Goal: Transaction & Acquisition: Book appointment/travel/reservation

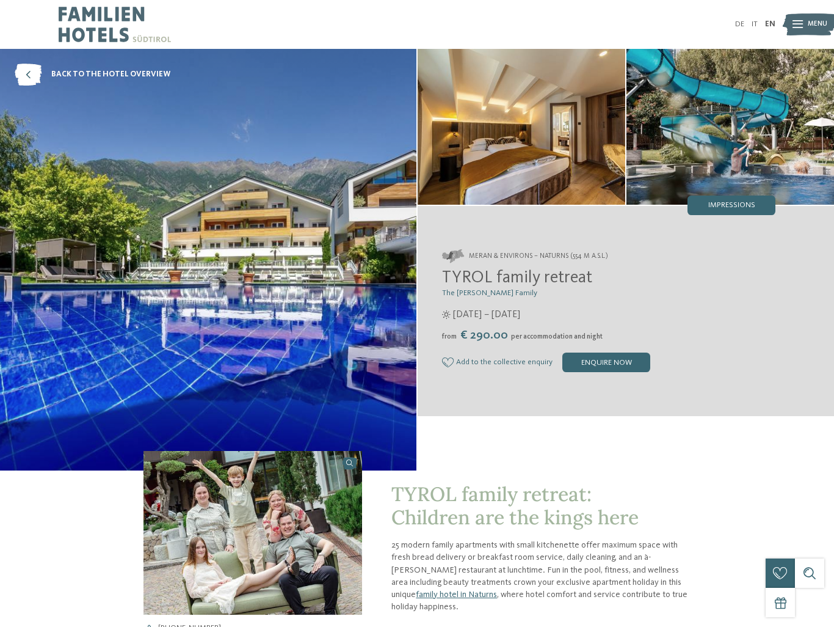
click at [469, 318] on span "27/03 – 08/11/2025" at bounding box center [486, 314] width 67 height 13
click at [475, 311] on span "27/03 – 08/11/2025" at bounding box center [486, 314] width 67 height 13
click at [741, 23] on link "DE" at bounding box center [739, 24] width 9 height 8
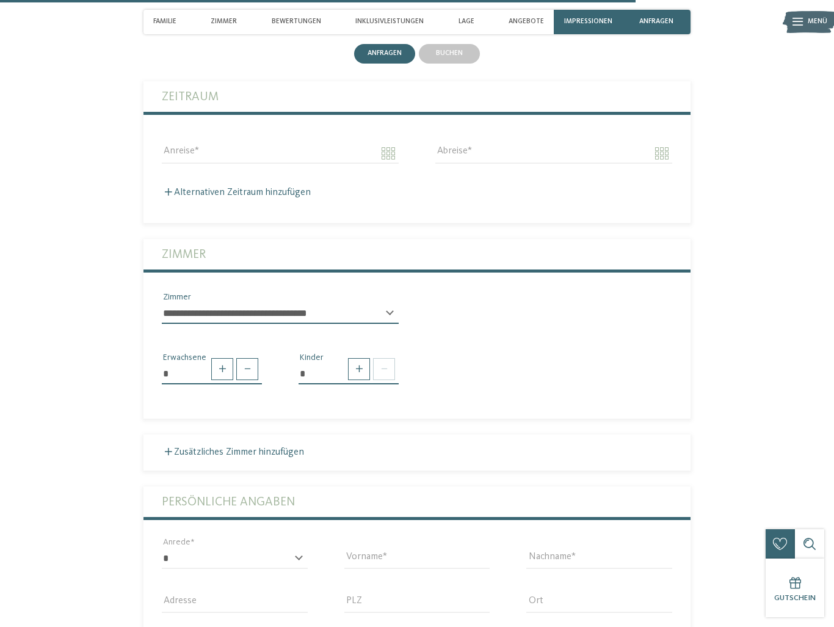
scroll to position [2371, 0]
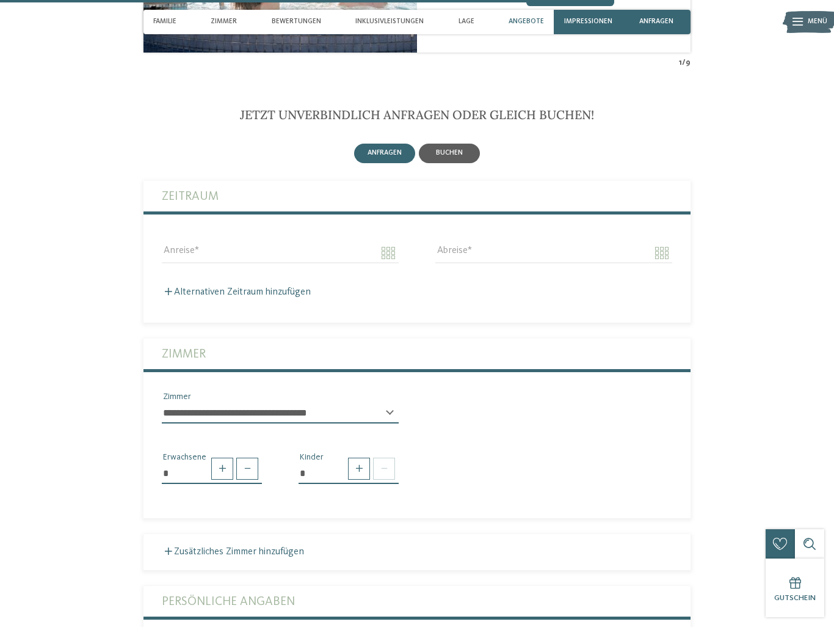
click at [453, 151] on span "buchen" at bounding box center [449, 152] width 27 height 7
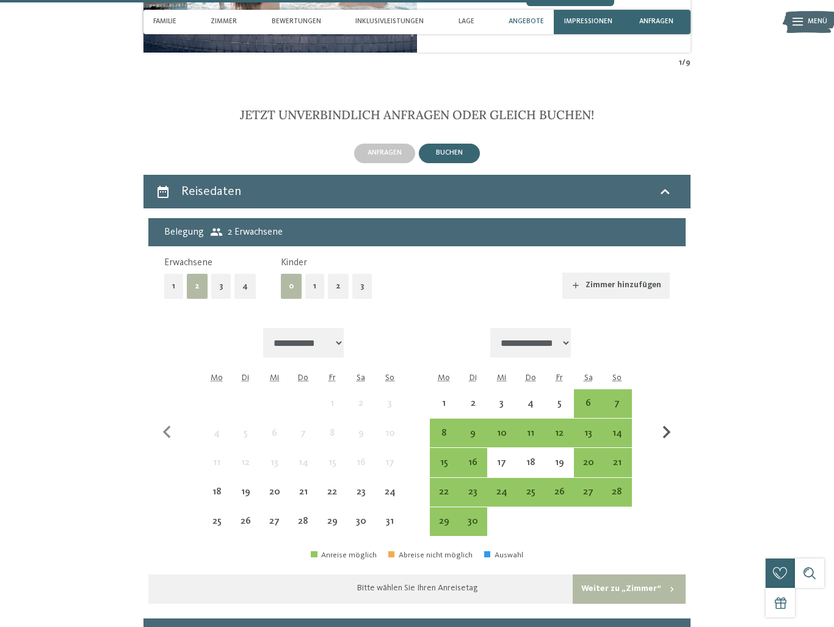
click at [663, 432] on icon "button" at bounding box center [667, 433] width 26 height 26
select select "**********"
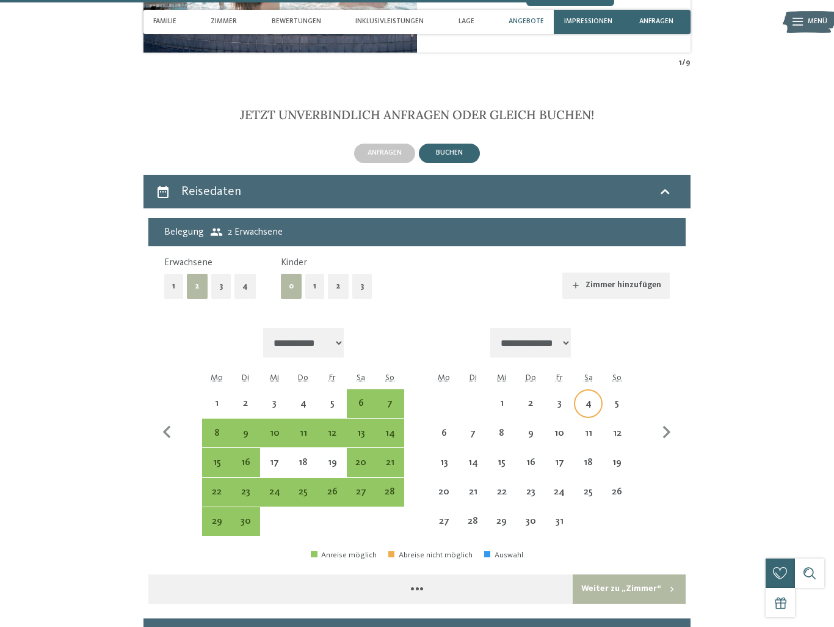
select select "**********"
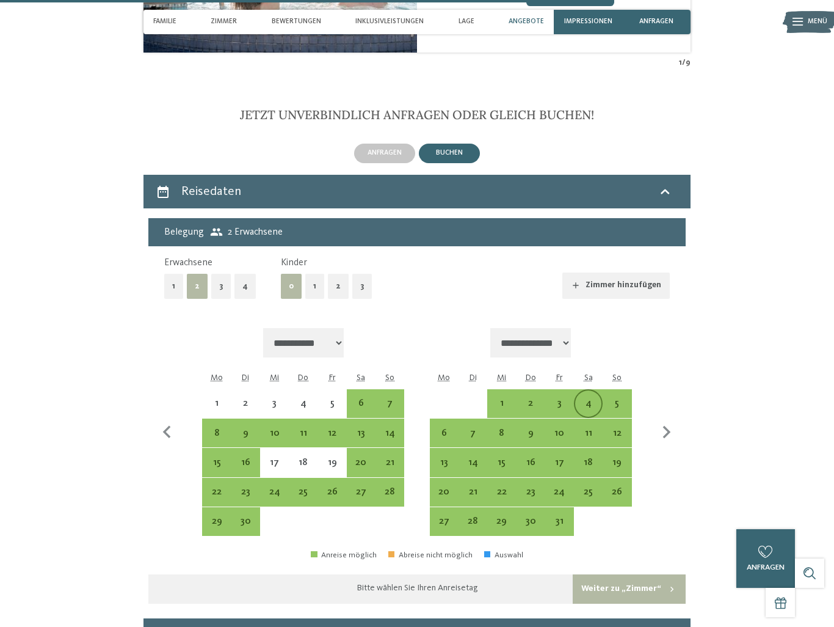
click at [591, 412] on div "4" at bounding box center [588, 411] width 26 height 26
select select "**********"
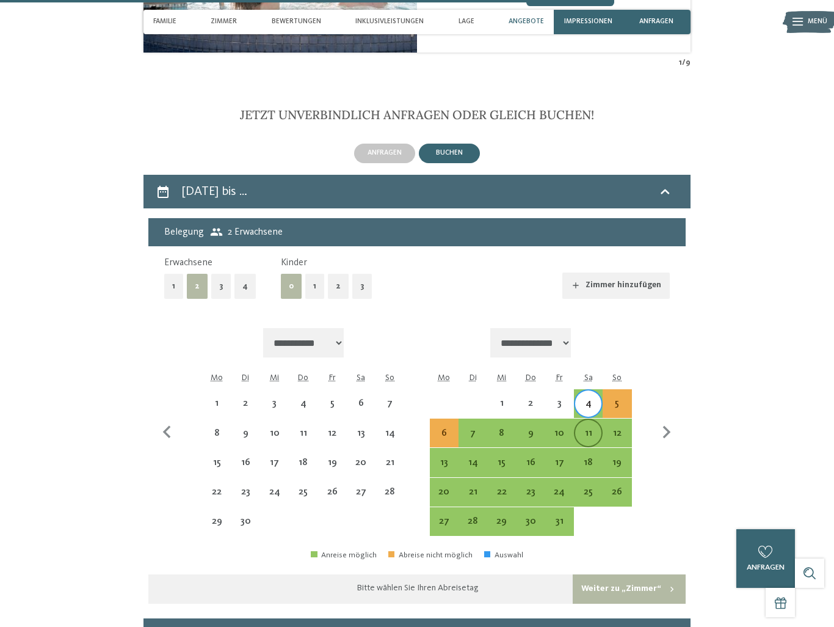
click at [591, 431] on div "11" at bounding box center [588, 441] width 26 height 26
select select "**********"
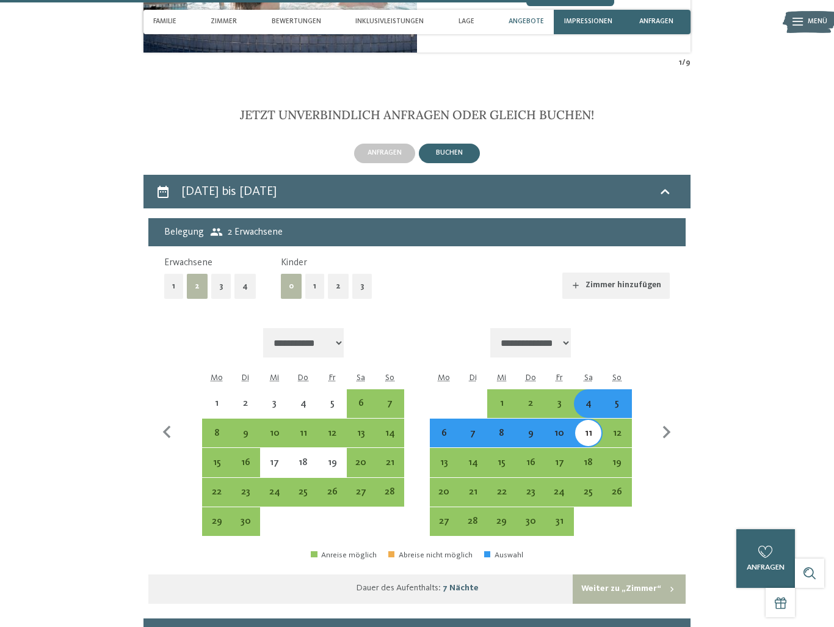
click at [623, 597] on button "Weiter zu „Zimmer“" at bounding box center [629, 588] width 113 height 29
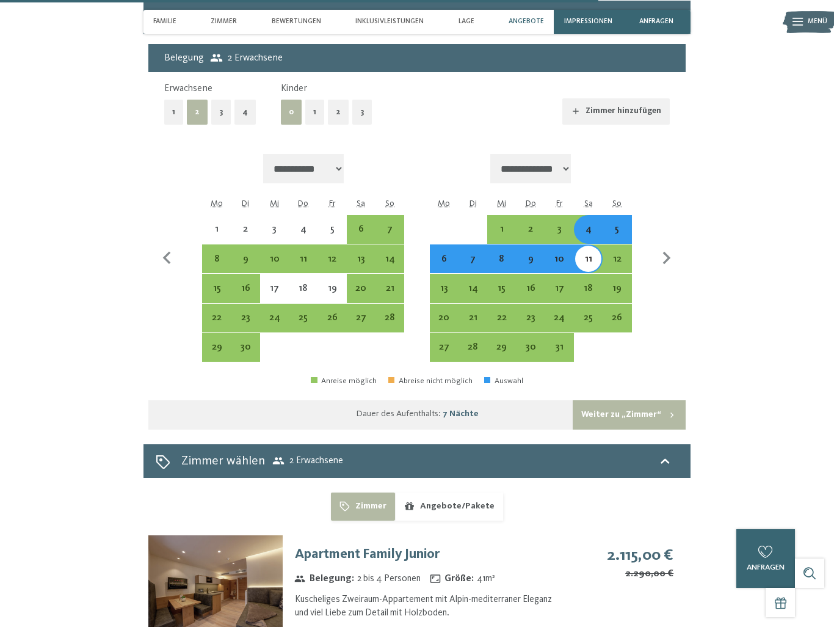
select select "**********"
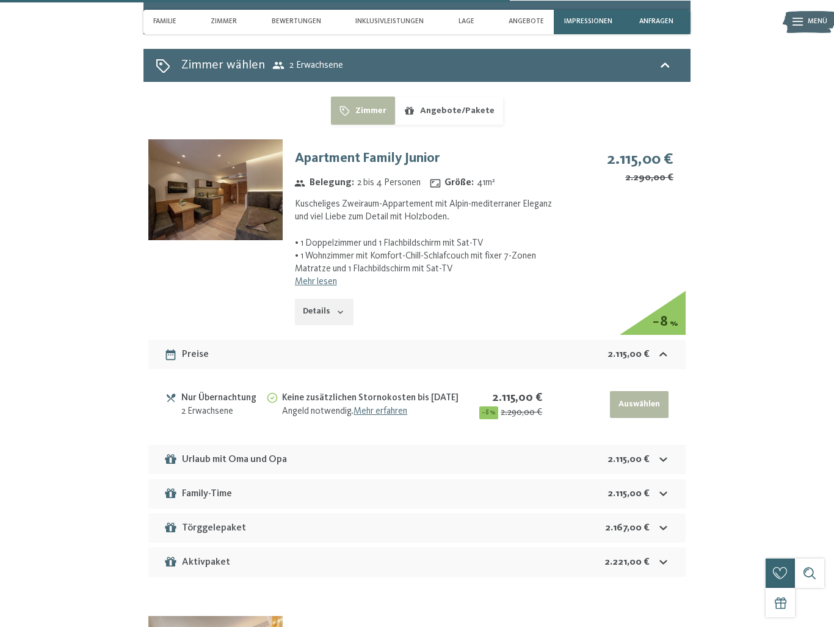
drag, startPoint x: 351, startPoint y: 489, endPoint x: 351, endPoint y: 412, distance: 77.6
click at [351, 454] on section "Apartment Family Junior Belegung : 2 bis 4 Personen Größe : 41 m² Kuscheliges Z…" at bounding box center [417, 357] width 538 height 437
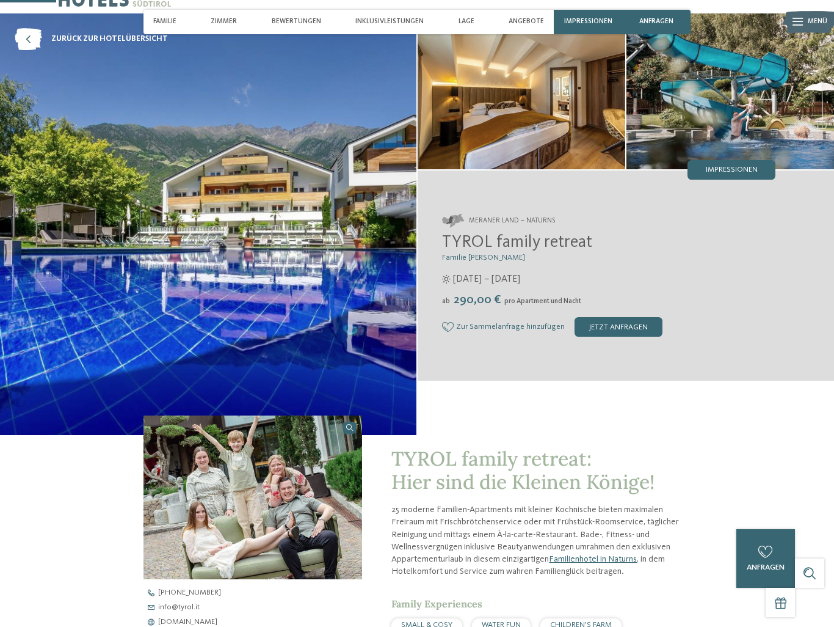
scroll to position [0, 0]
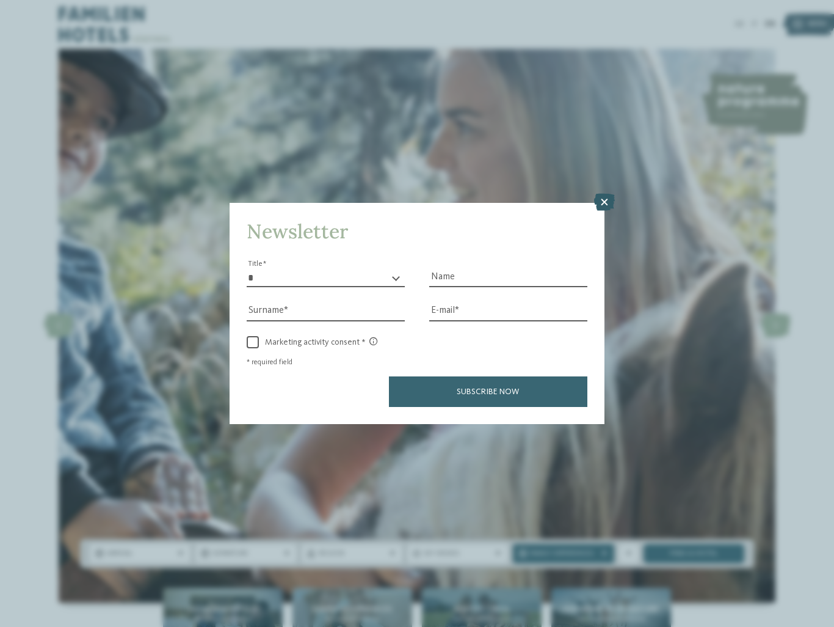
click at [612, 203] on icon at bounding box center [604, 202] width 21 height 17
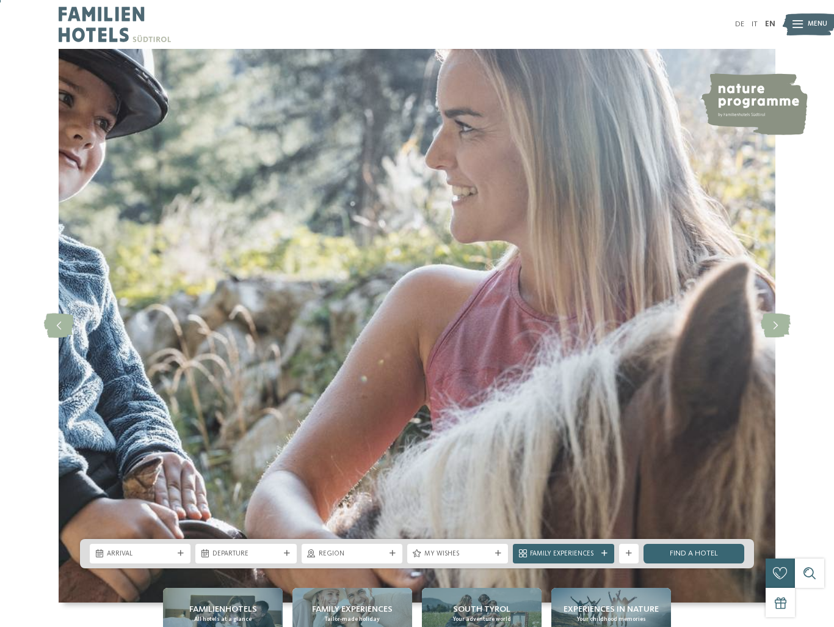
scroll to position [1, 0]
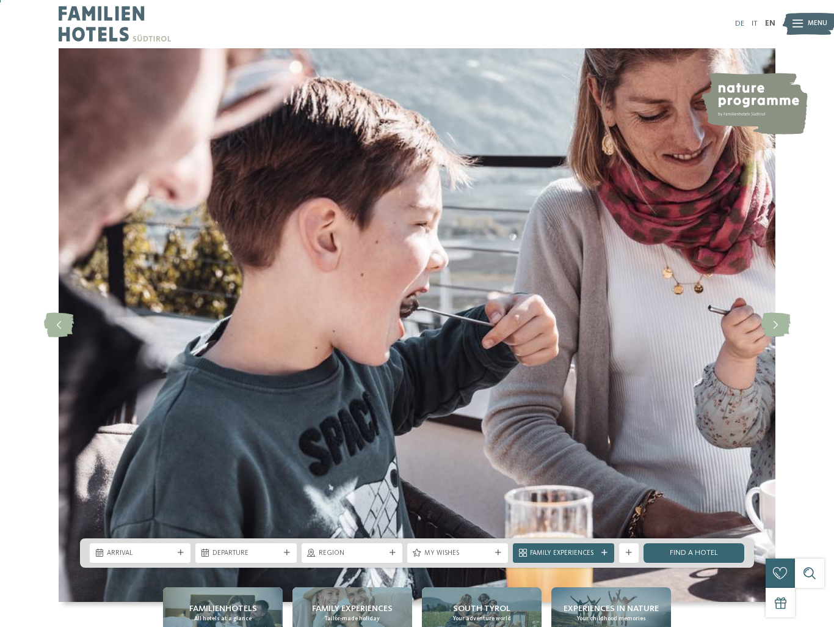
click at [744, 21] on link "DE" at bounding box center [739, 24] width 9 height 8
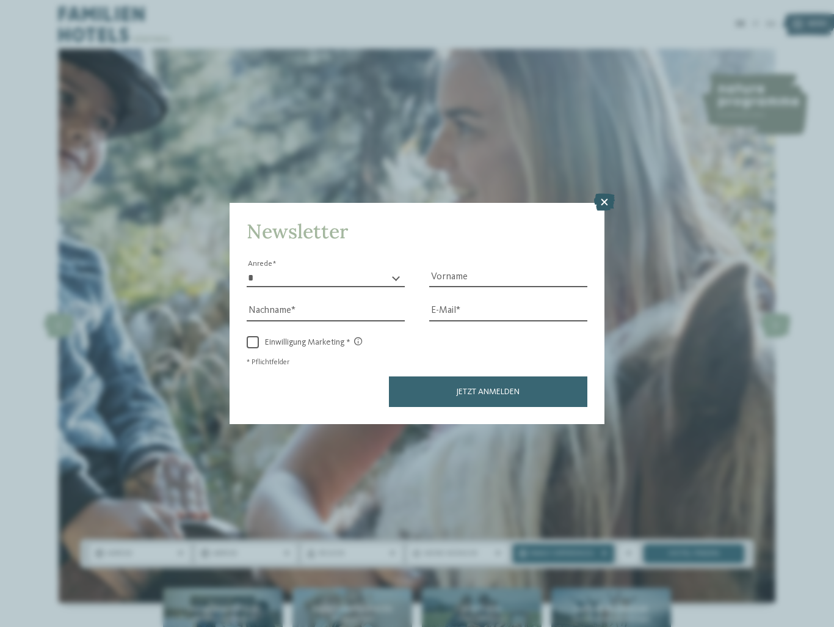
click at [605, 200] on icon at bounding box center [604, 202] width 21 height 17
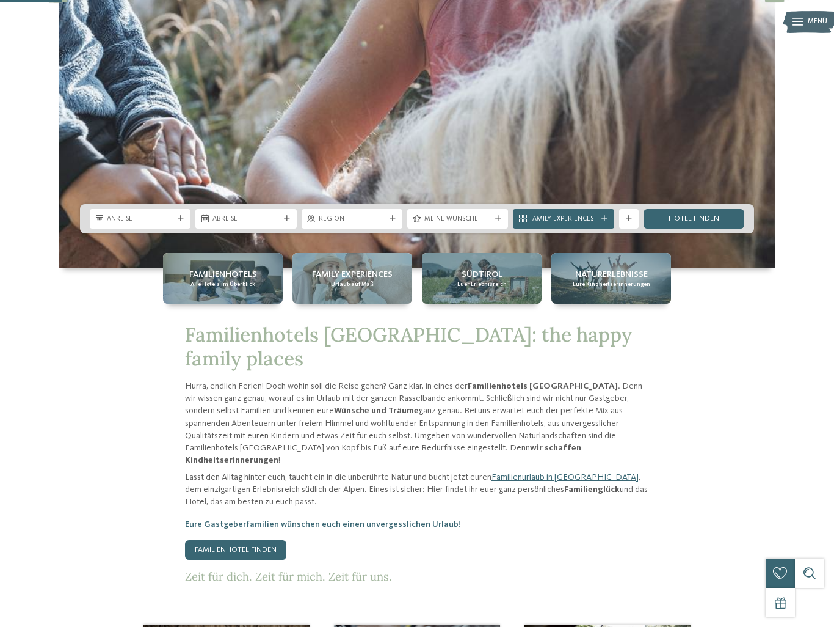
scroll to position [337, 0]
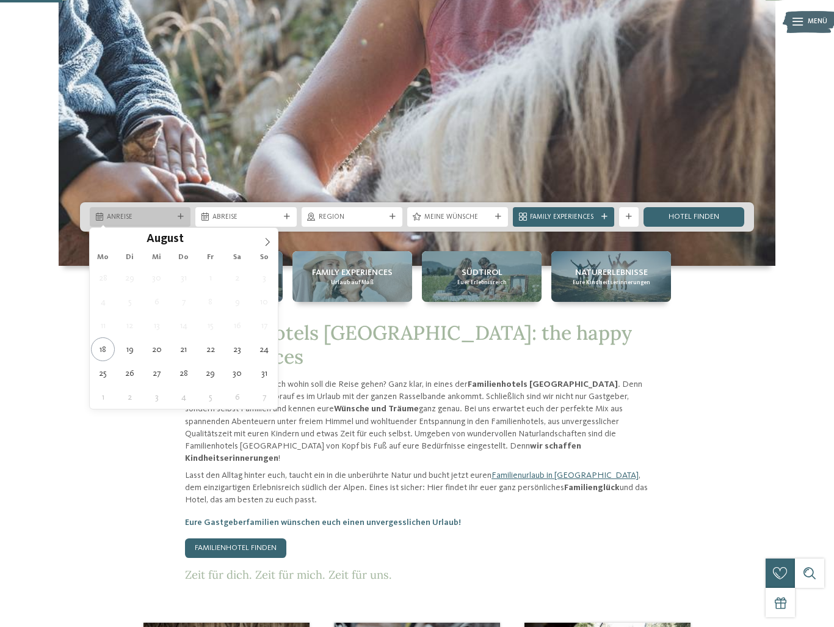
click at [145, 219] on span "Anreise" at bounding box center [140, 218] width 67 height 10
click at [272, 239] on span at bounding box center [267, 238] width 21 height 21
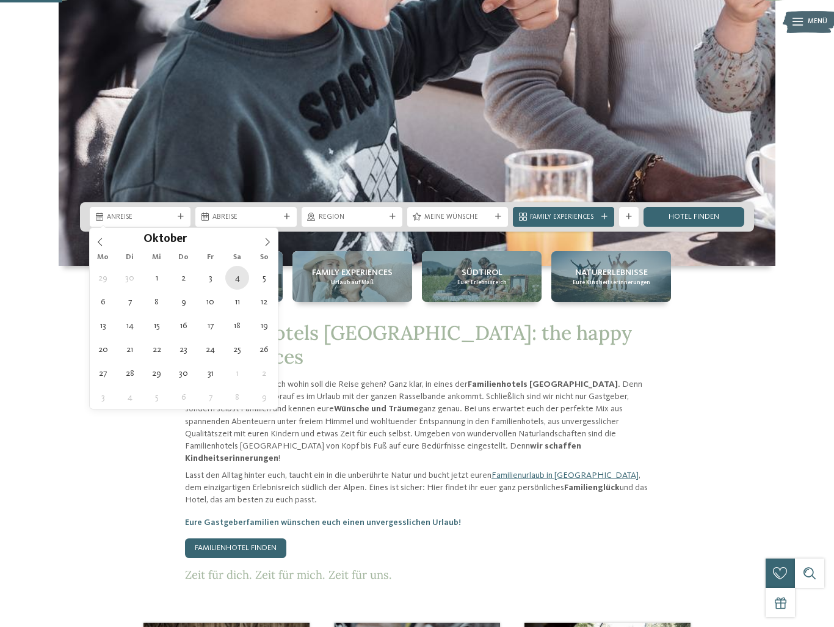
type div "04.10.2025"
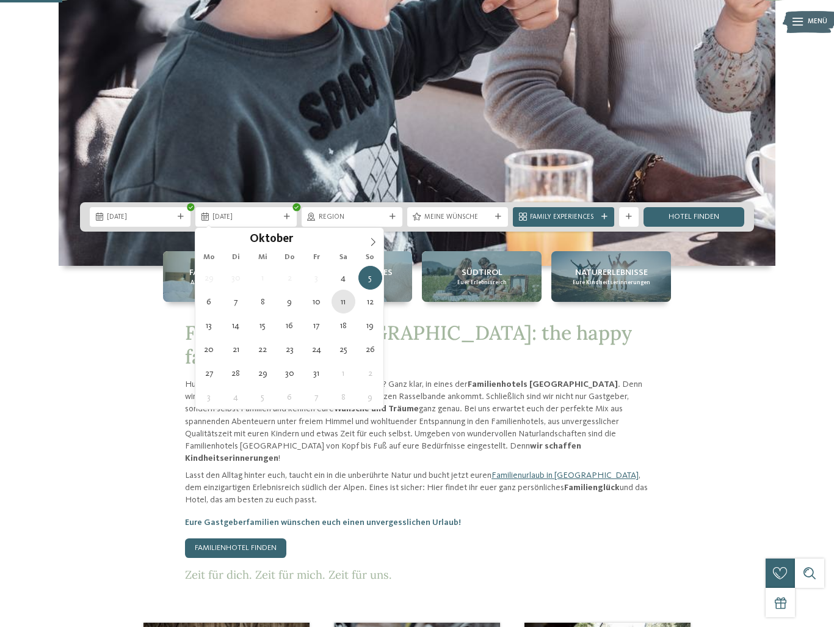
type div "11.10.2025"
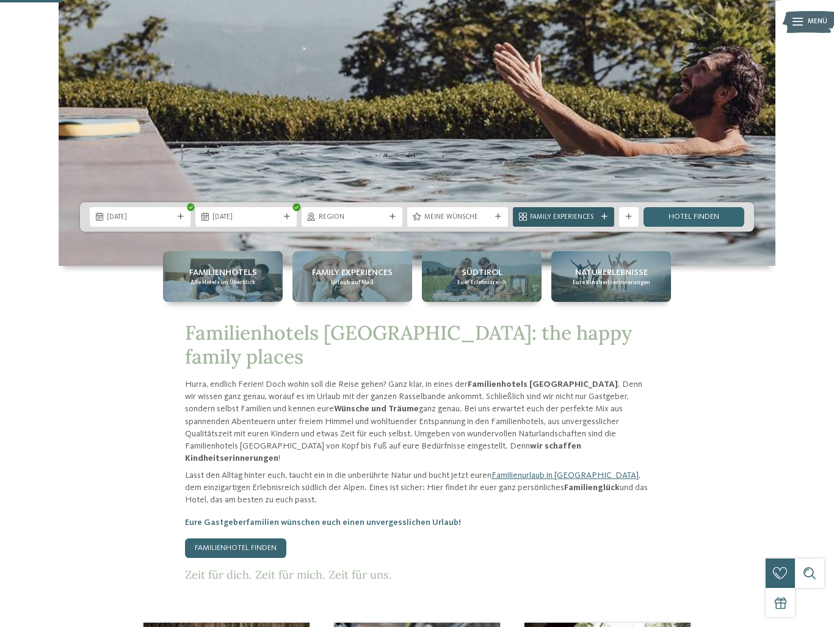
click at [566, 209] on div "Family Experiences" at bounding box center [563, 217] width 101 height 20
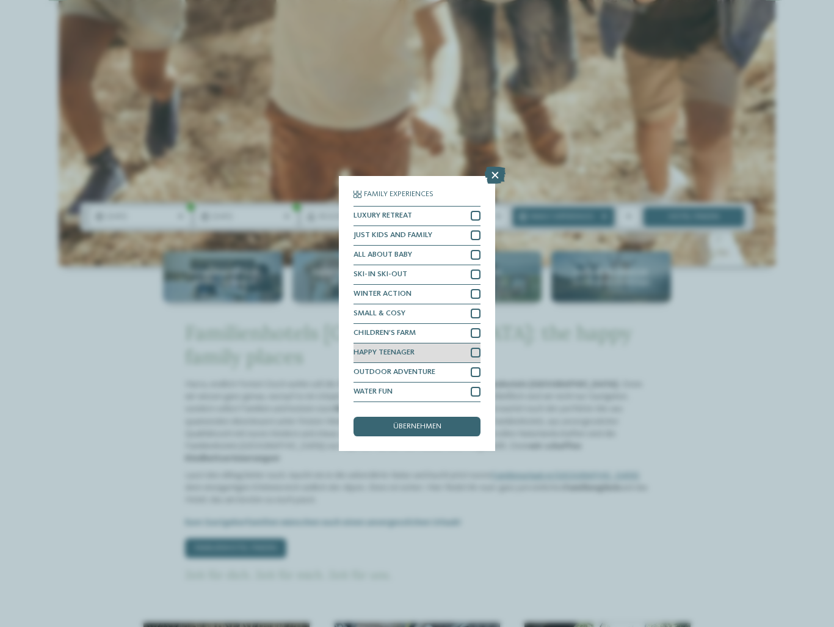
click at [475, 349] on div at bounding box center [476, 353] width 10 height 10
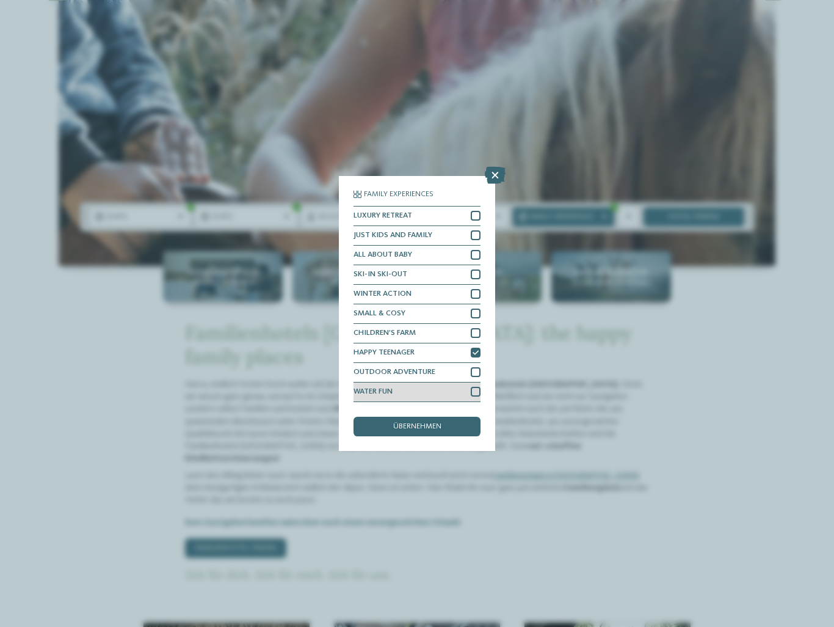
click at [473, 392] on div at bounding box center [476, 392] width 10 height 10
click at [476, 370] on div at bounding box center [476, 372] width 10 height 10
click at [454, 420] on div "übernehmen" at bounding box center [417, 427] width 127 height 20
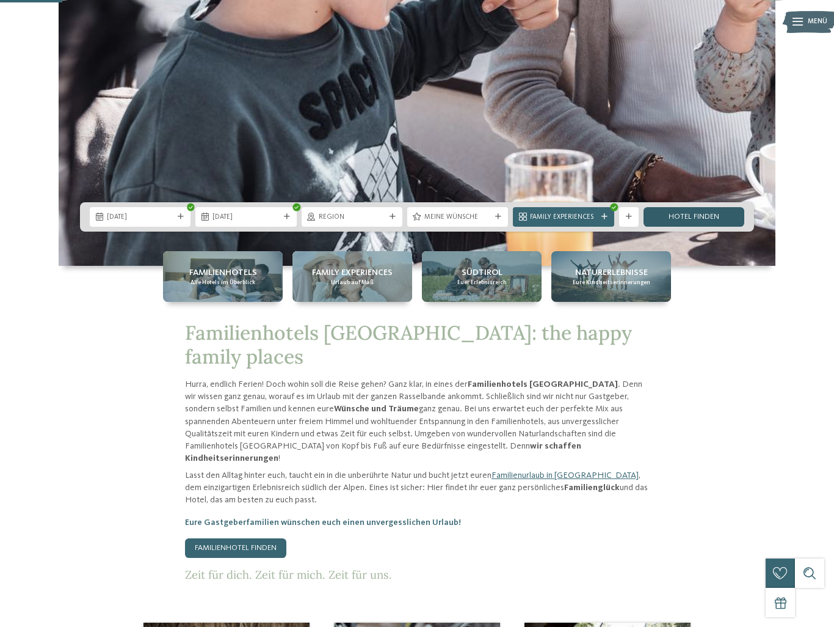
click at [691, 210] on link "Hotel finden" at bounding box center [694, 217] width 101 height 20
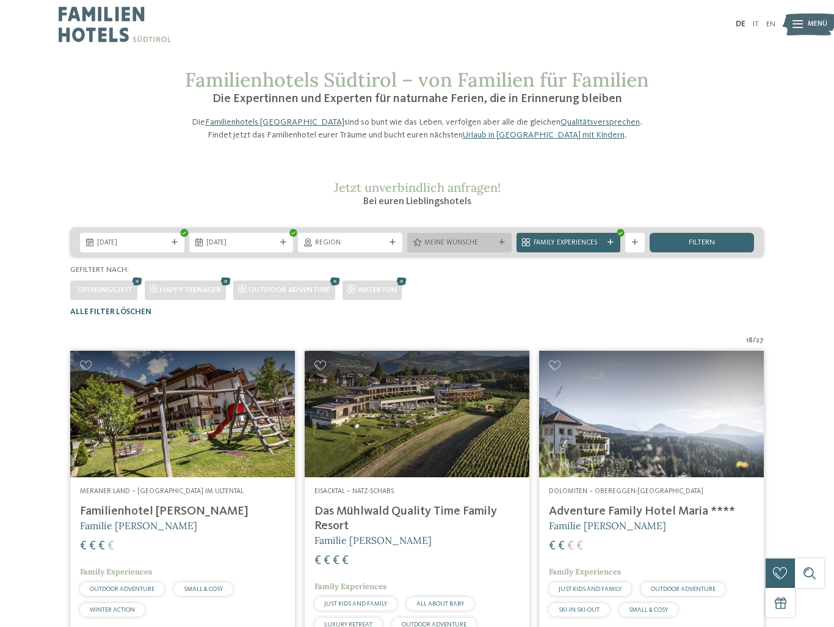
click at [475, 248] on span "Meine Wünsche" at bounding box center [460, 243] width 70 height 10
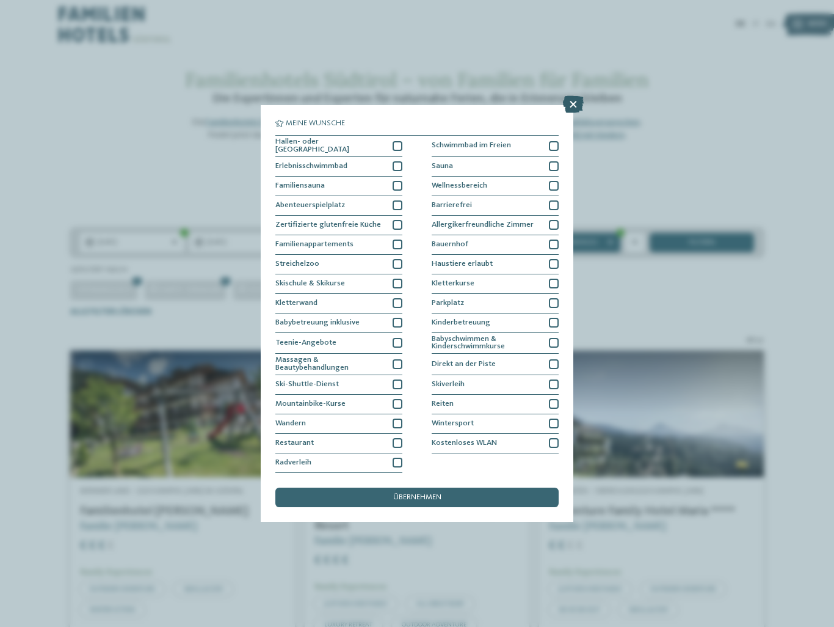
click at [574, 106] on icon at bounding box center [573, 104] width 21 height 17
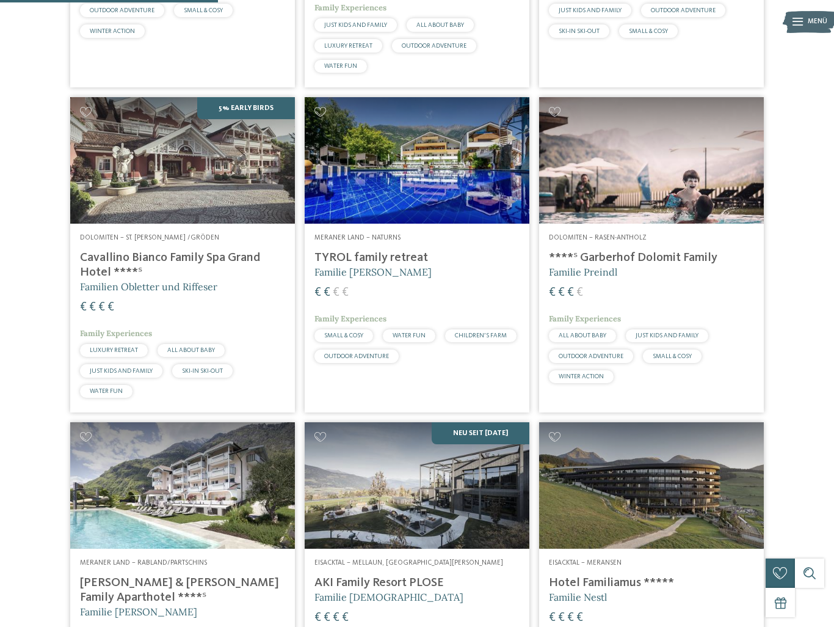
scroll to position [585, 0]
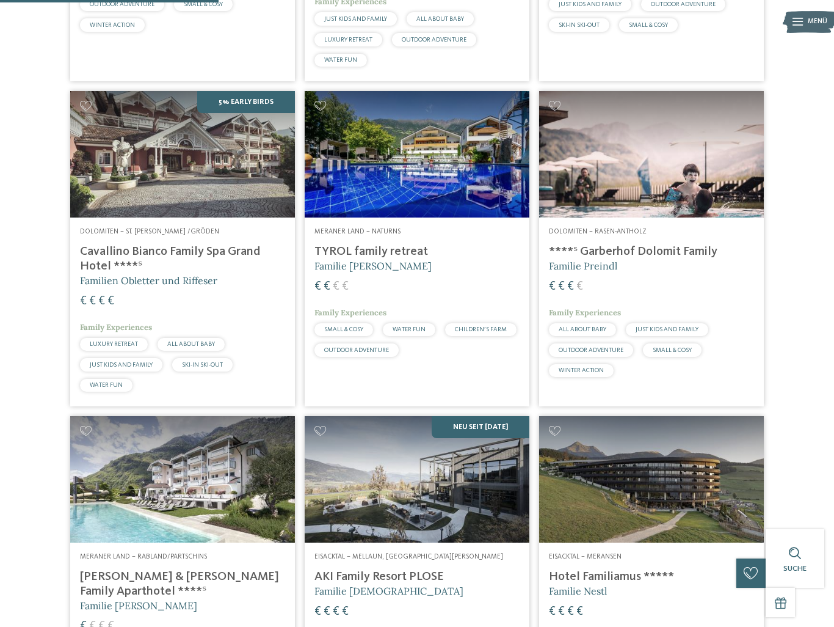
click at [164, 189] on img at bounding box center [182, 154] width 225 height 126
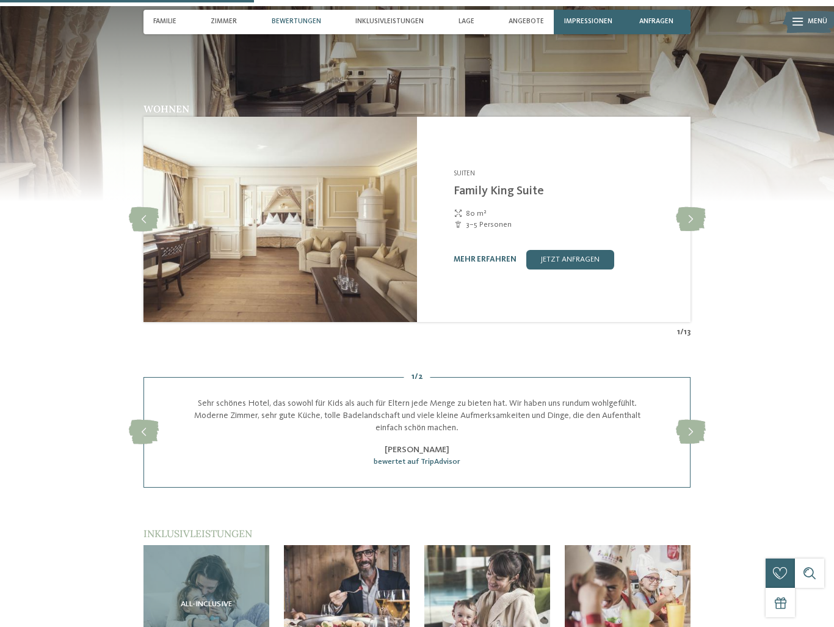
scroll to position [1052, 0]
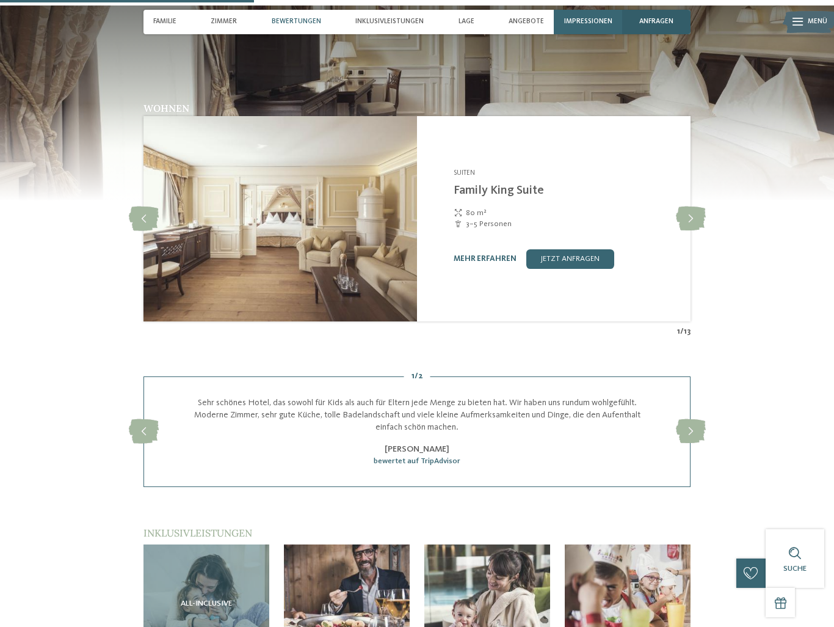
click at [649, 27] on div "anfragen" at bounding box center [656, 22] width 68 height 24
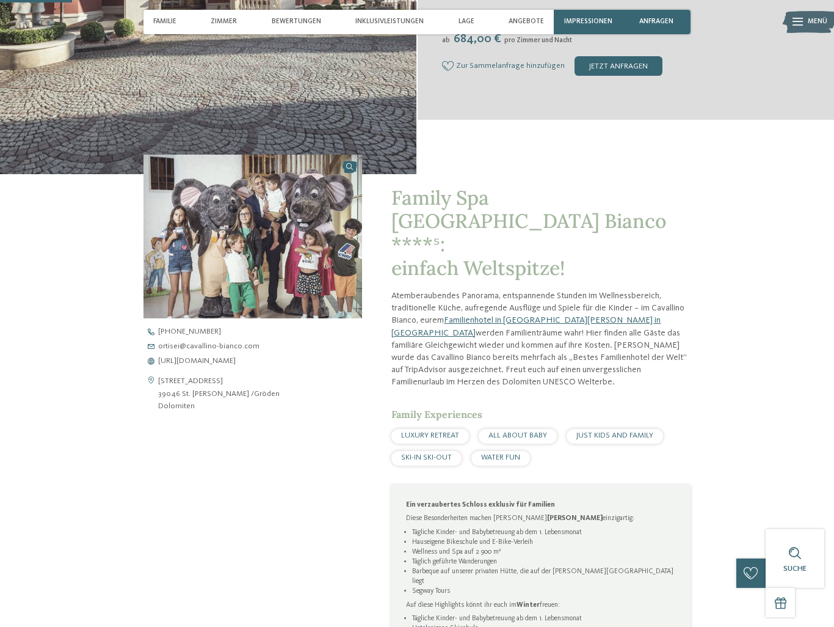
scroll to position [300, 0]
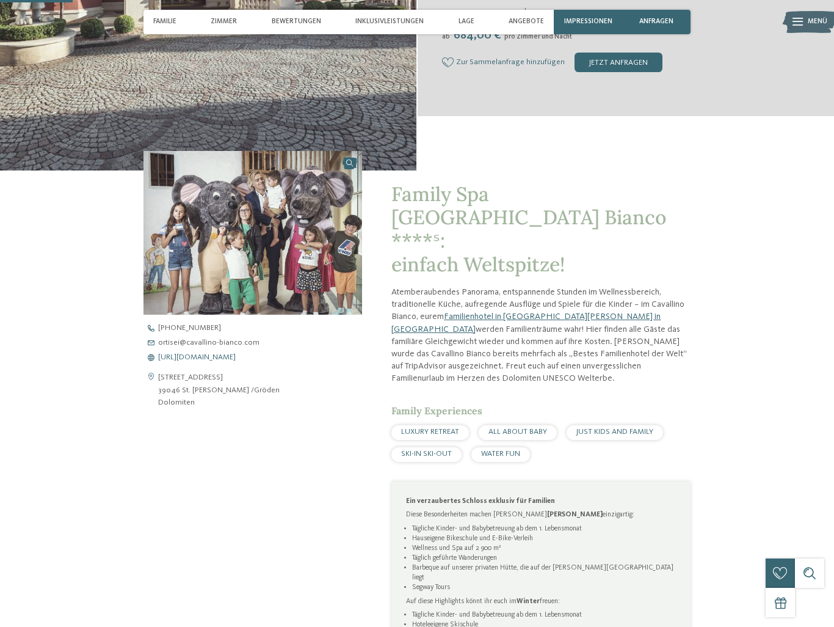
click at [236, 357] on span "https://www.cavallino-bianco.com/de/familienhotel-sudtirol" at bounding box center [197, 358] width 78 height 8
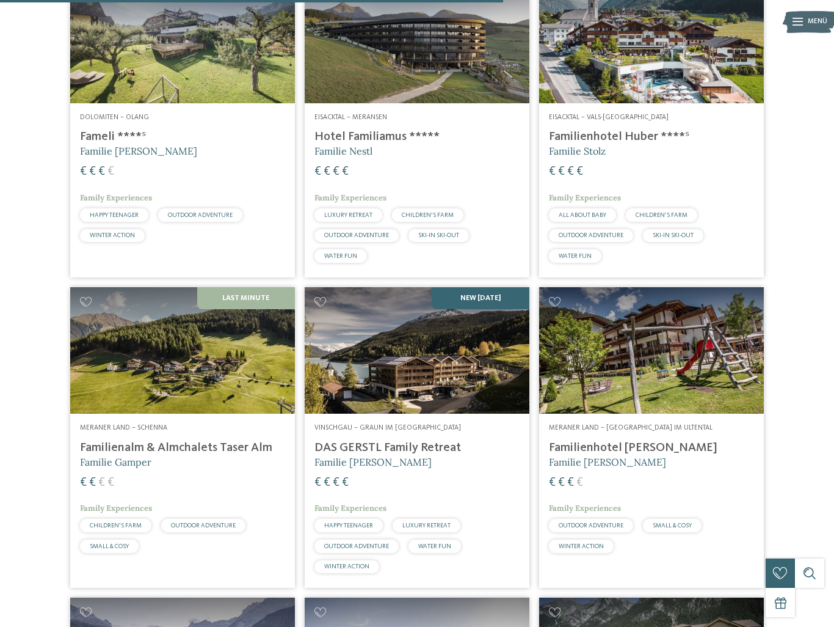
scroll to position [1335, 0]
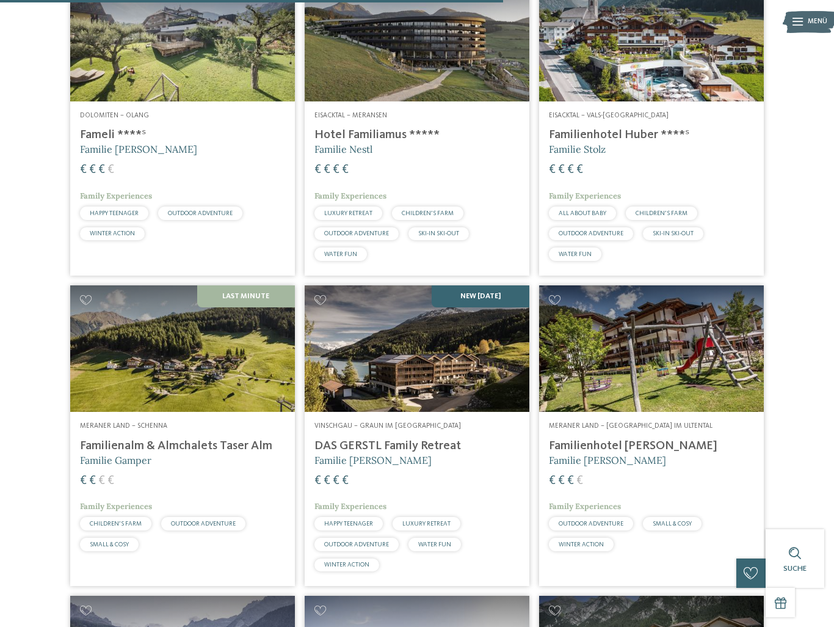
click at [160, 453] on h4 "Familienalm & Almchalets Taser Alm" at bounding box center [182, 446] width 205 height 15
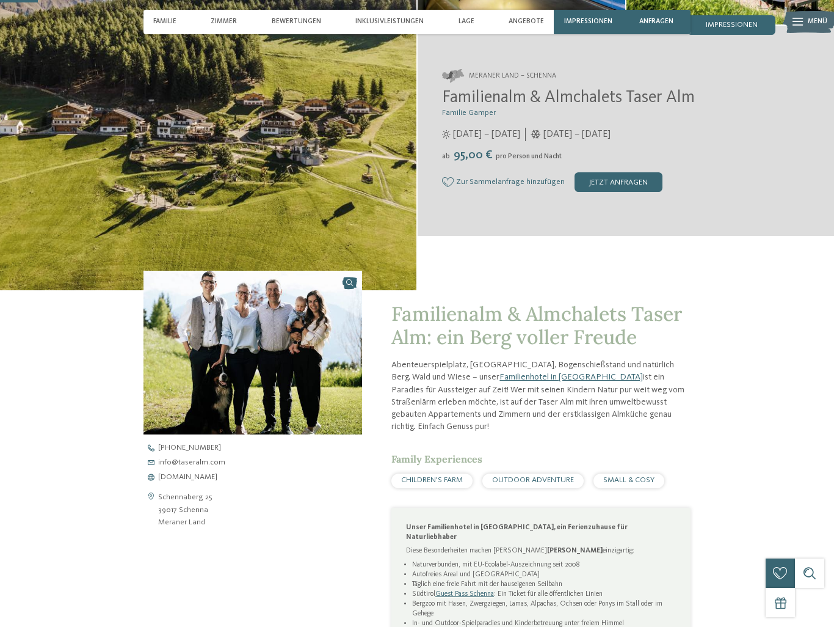
scroll to position [184, 0]
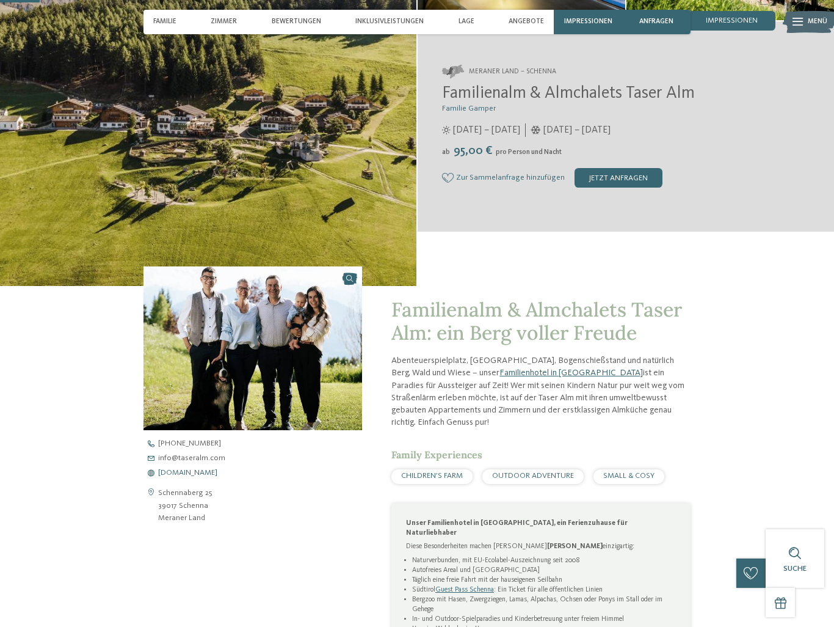
click at [201, 473] on span "www.taseralm.com" at bounding box center [187, 473] width 59 height 8
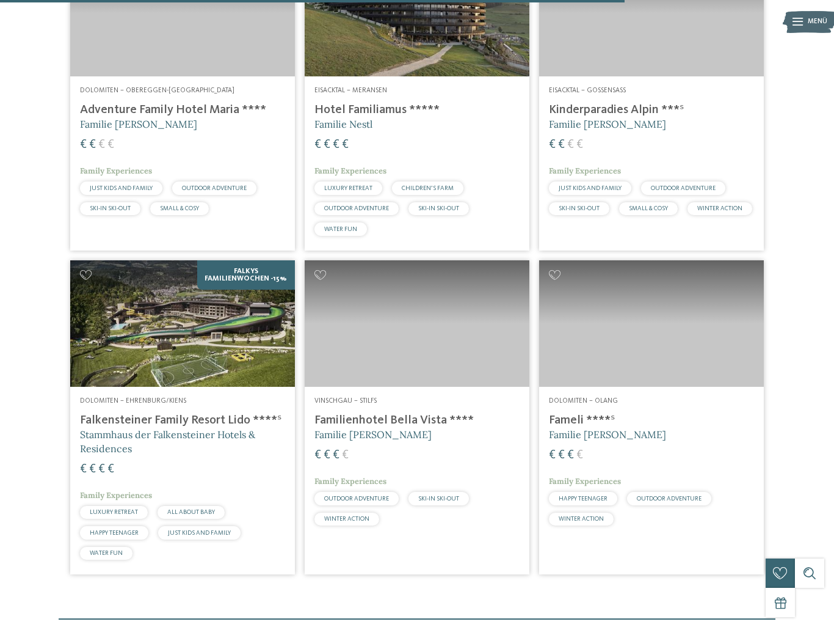
scroll to position [1672, 0]
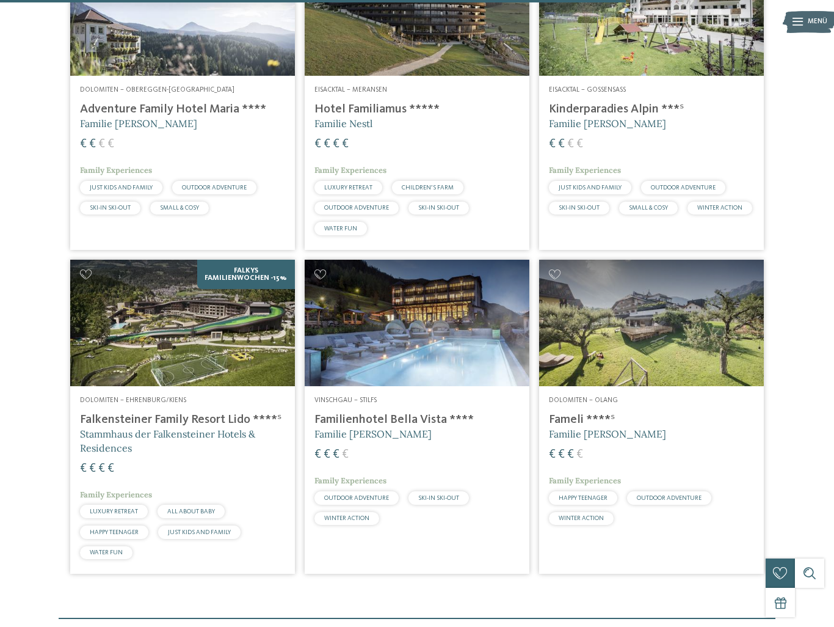
click at [376, 427] on h4 "Familienhotel Bella Vista ****" at bounding box center [417, 419] width 205 height 15
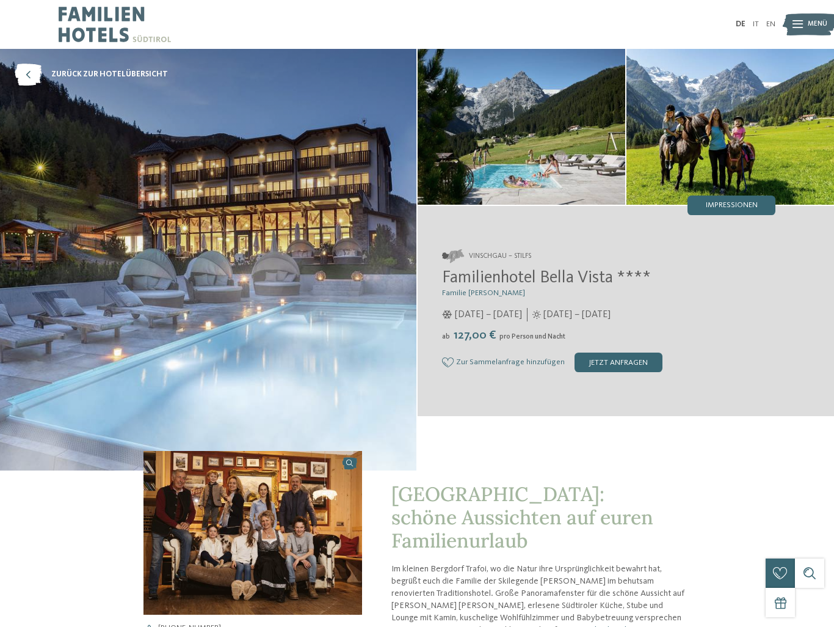
click at [528, 136] on img at bounding box center [522, 127] width 208 height 156
click at [728, 205] on span "Impressionen" at bounding box center [732, 206] width 52 height 8
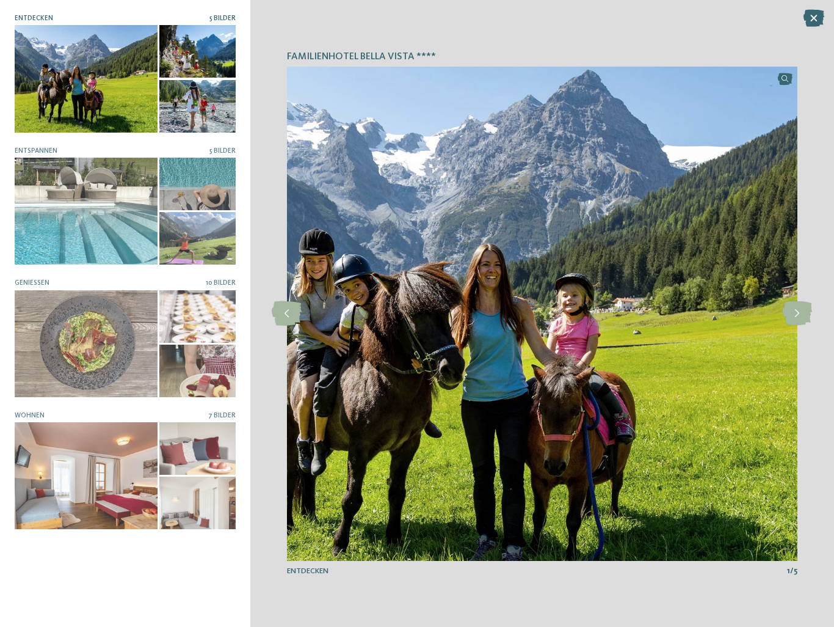
click at [197, 101] on div at bounding box center [197, 106] width 76 height 53
click at [197, 67] on div at bounding box center [197, 51] width 76 height 53
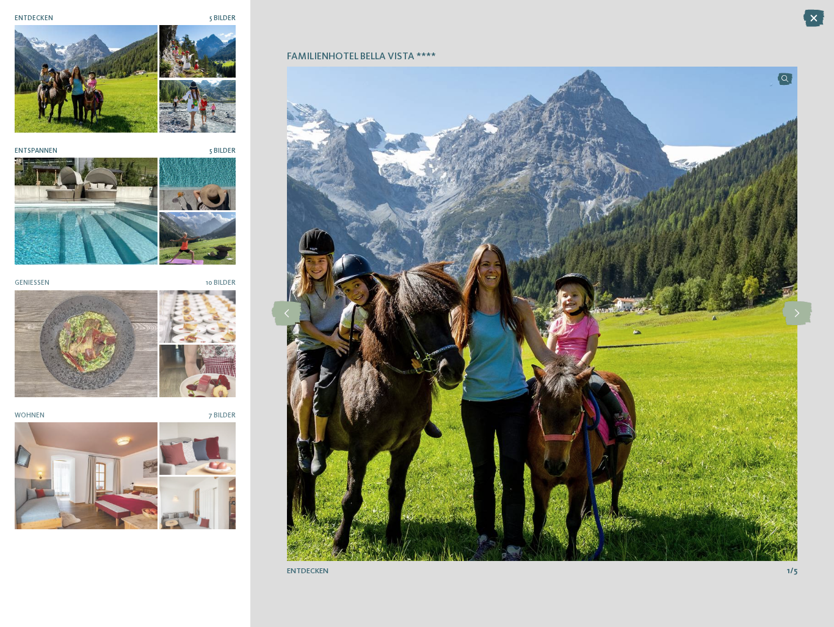
click at [119, 201] on div at bounding box center [86, 211] width 143 height 107
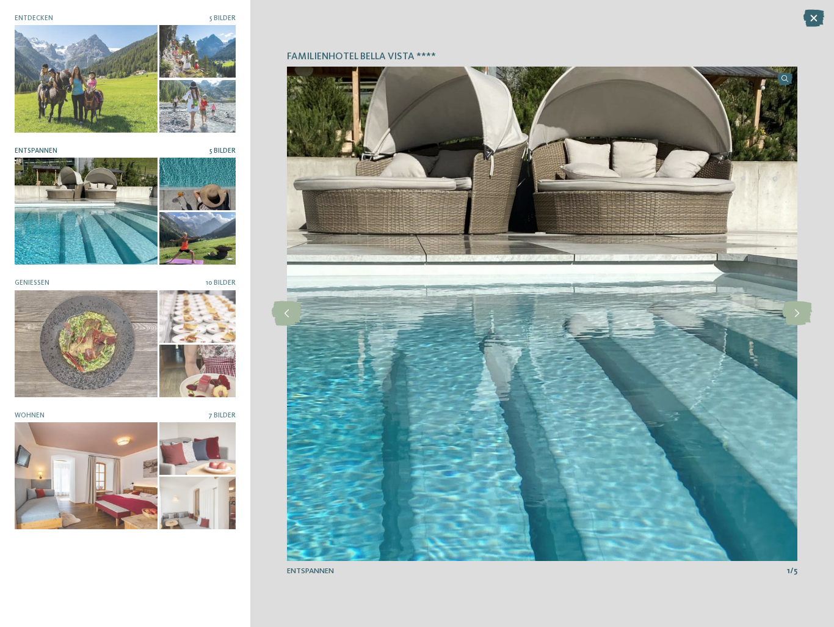
click at [200, 188] on div at bounding box center [197, 184] width 76 height 53
click at [203, 236] on div at bounding box center [197, 238] width 76 height 53
click at [813, 20] on icon at bounding box center [814, 18] width 21 height 17
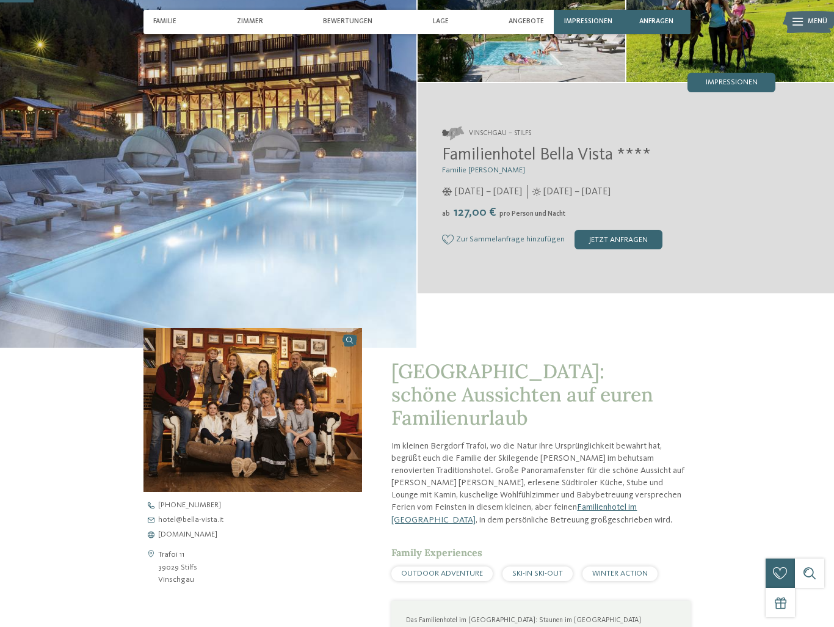
scroll to position [122, 0]
click at [196, 537] on span "www.bella-vista.it" at bounding box center [187, 535] width 59 height 8
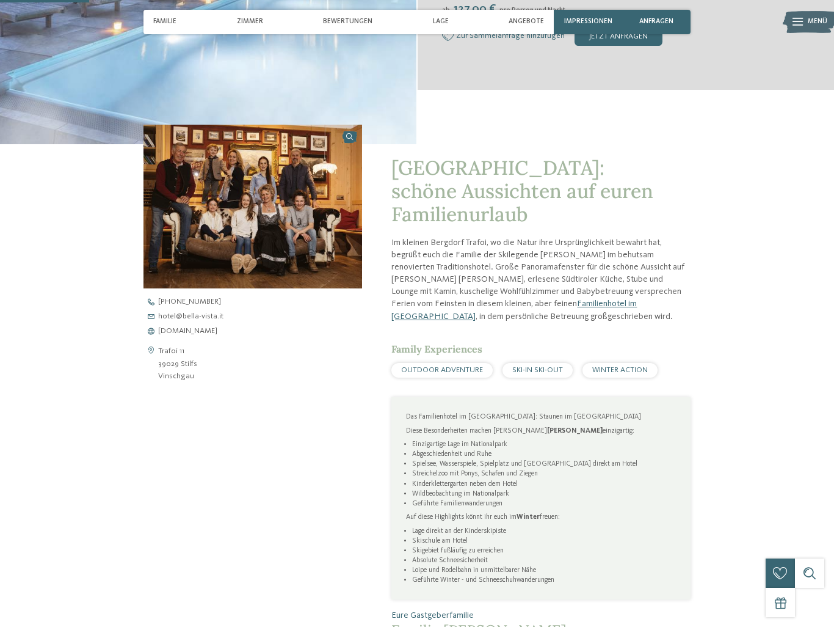
scroll to position [330, 0]
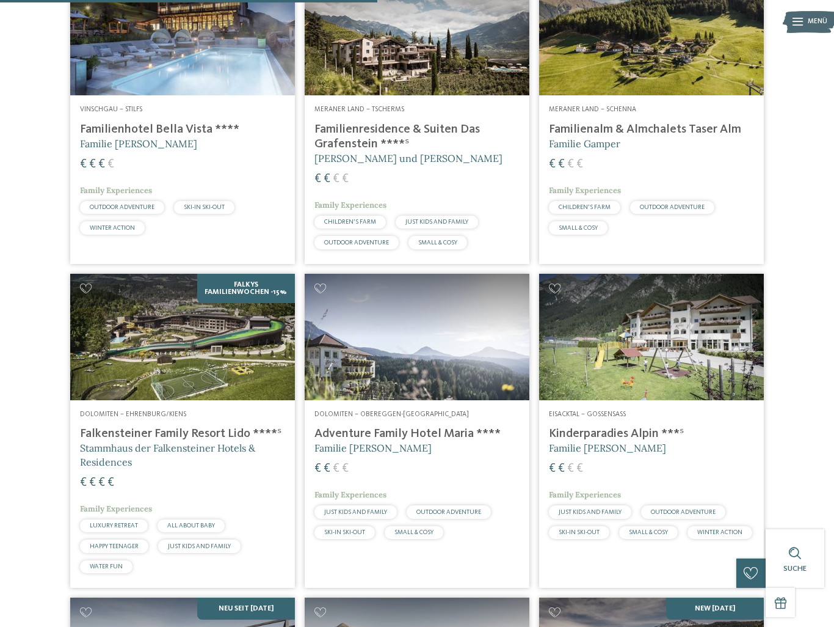
scroll to position [1038, 0]
